Goal: Check status: Check status

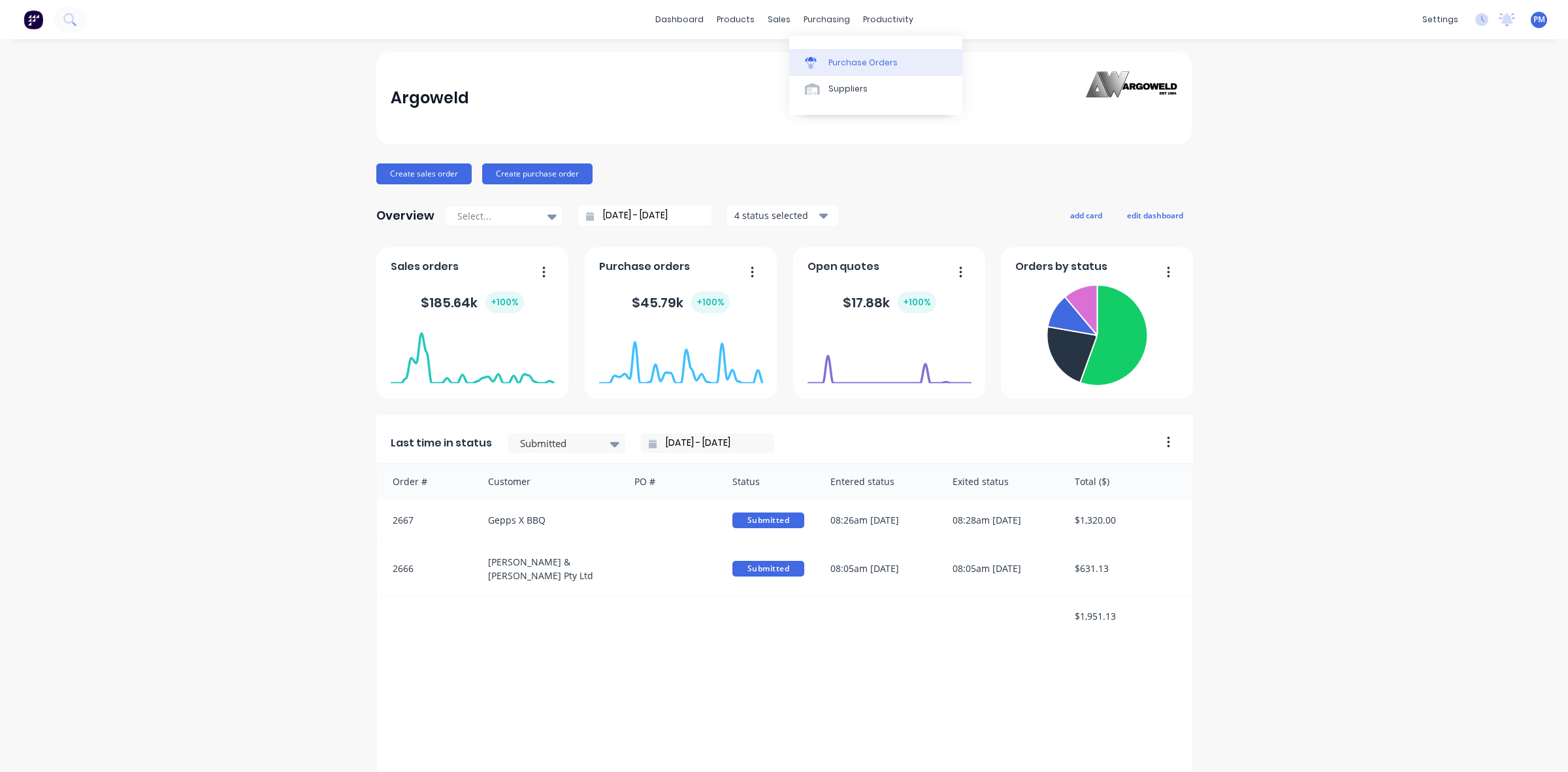
click at [843, 61] on div "Purchase Orders" at bounding box center [863, 62] width 69 height 12
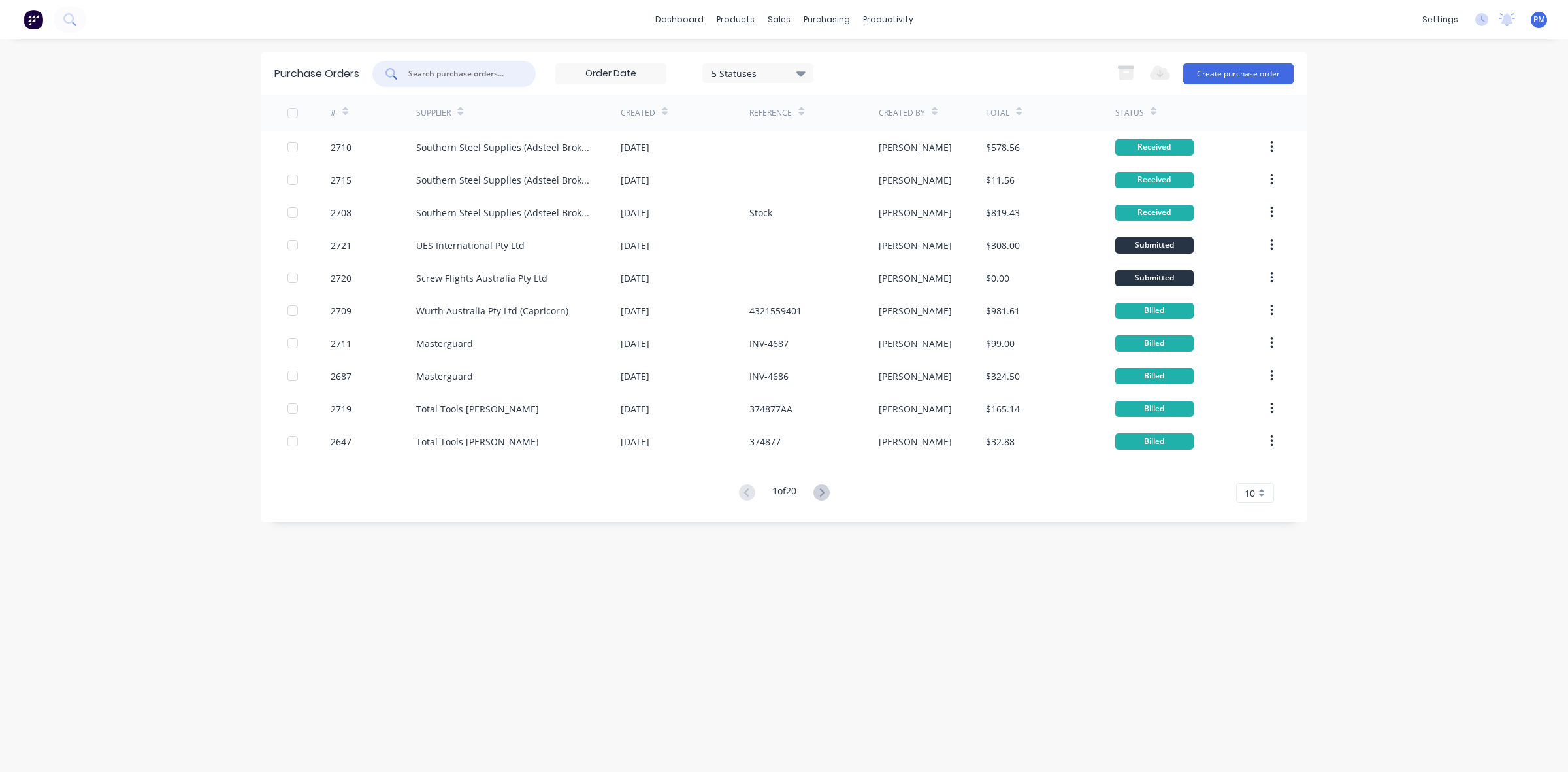
click at [441, 76] on input "text" at bounding box center [461, 74] width 108 height 13
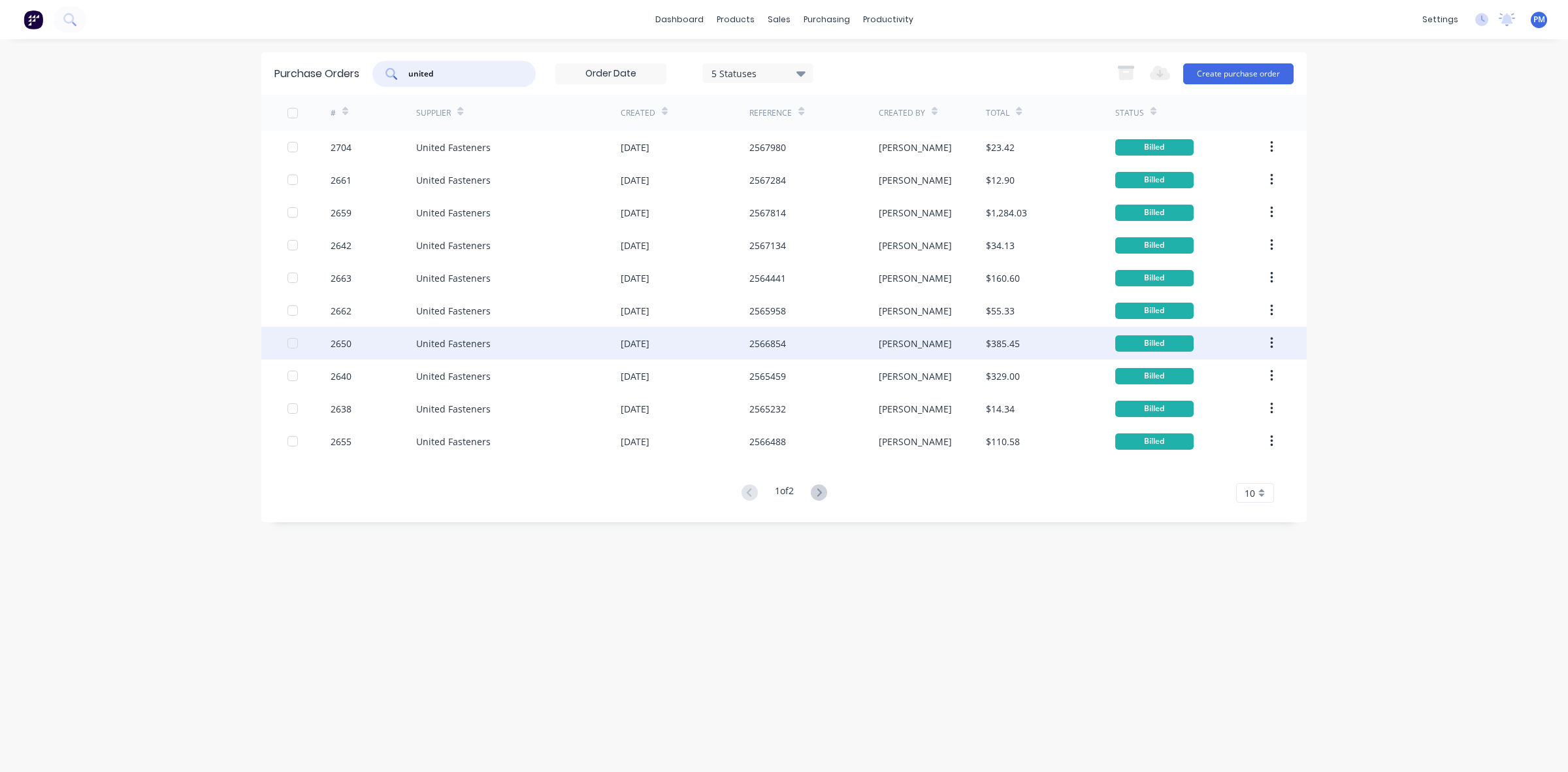
type input "united"
click at [518, 346] on div "United Fasteners" at bounding box center [518, 343] width 204 height 33
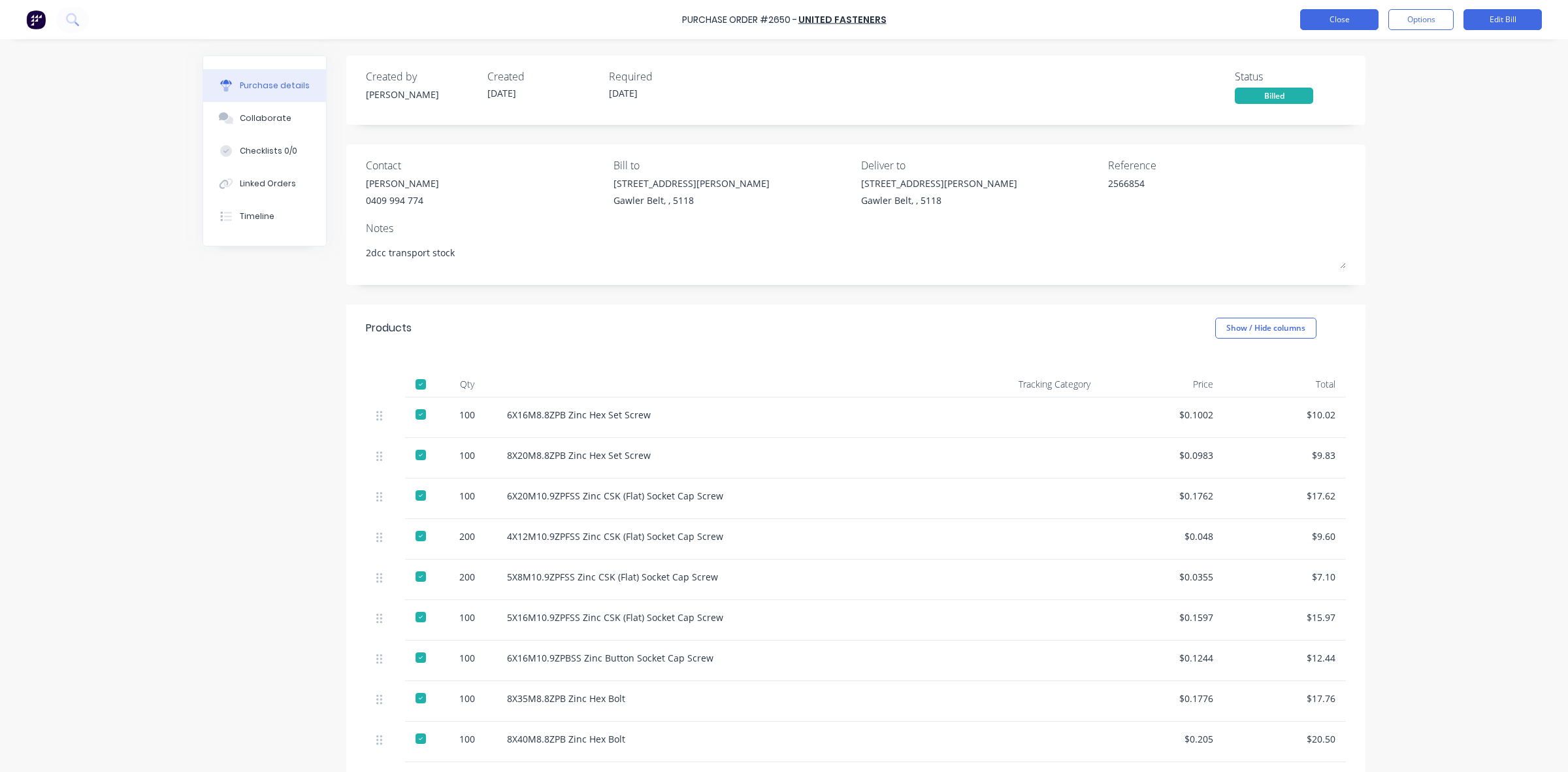
click at [1318, 13] on button "Close" at bounding box center [1339, 20] width 78 height 21
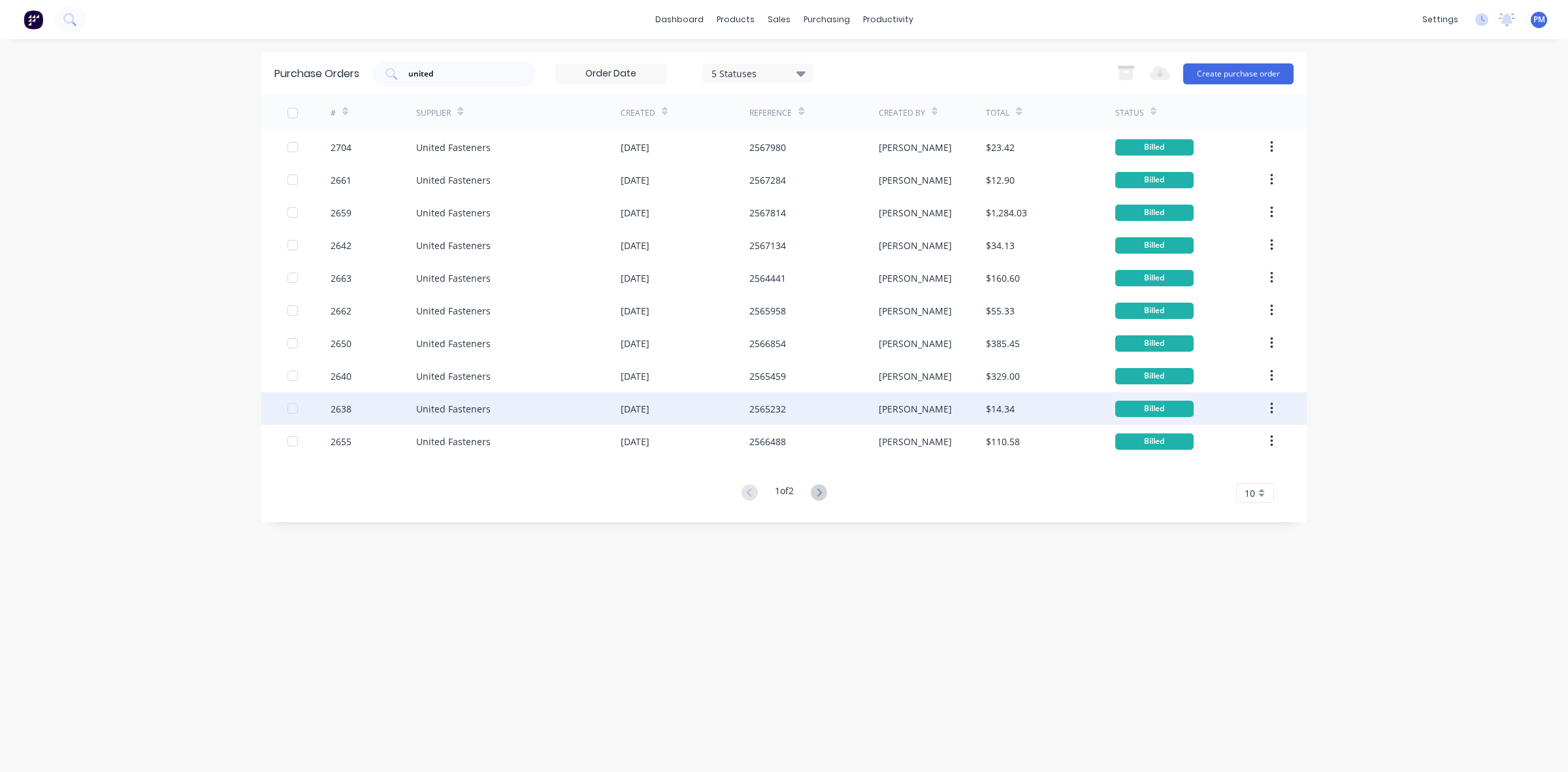
click at [569, 416] on div "United Fasteners" at bounding box center [518, 409] width 204 height 33
type textarea "x"
